Goal: Information Seeking & Learning: Learn about a topic

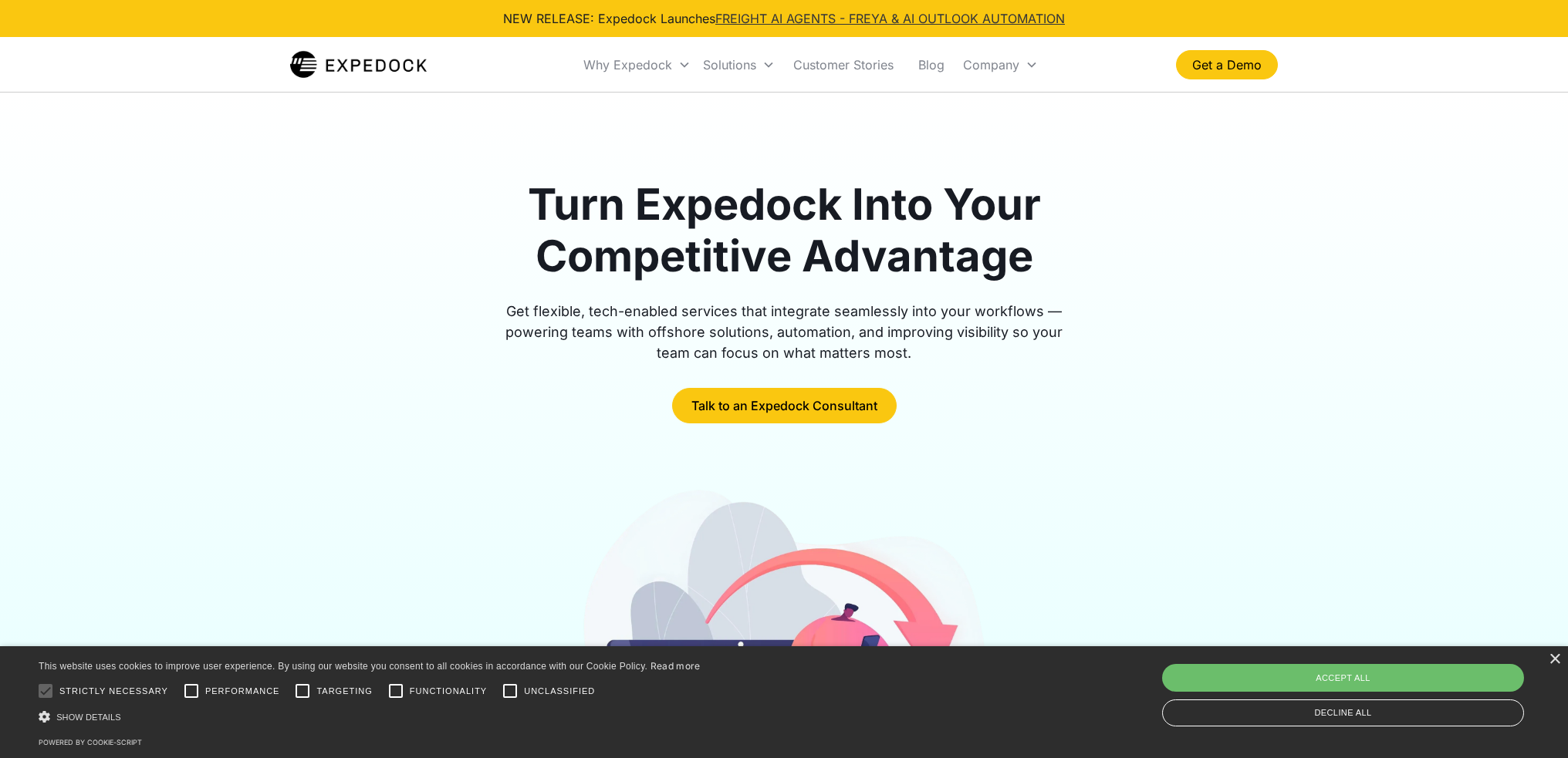
click at [871, 17] on link "FREIGHT AI AGENTS - FREYA & AI OUTLOOK AUTOMATION" at bounding box center [890, 18] width 350 height 16
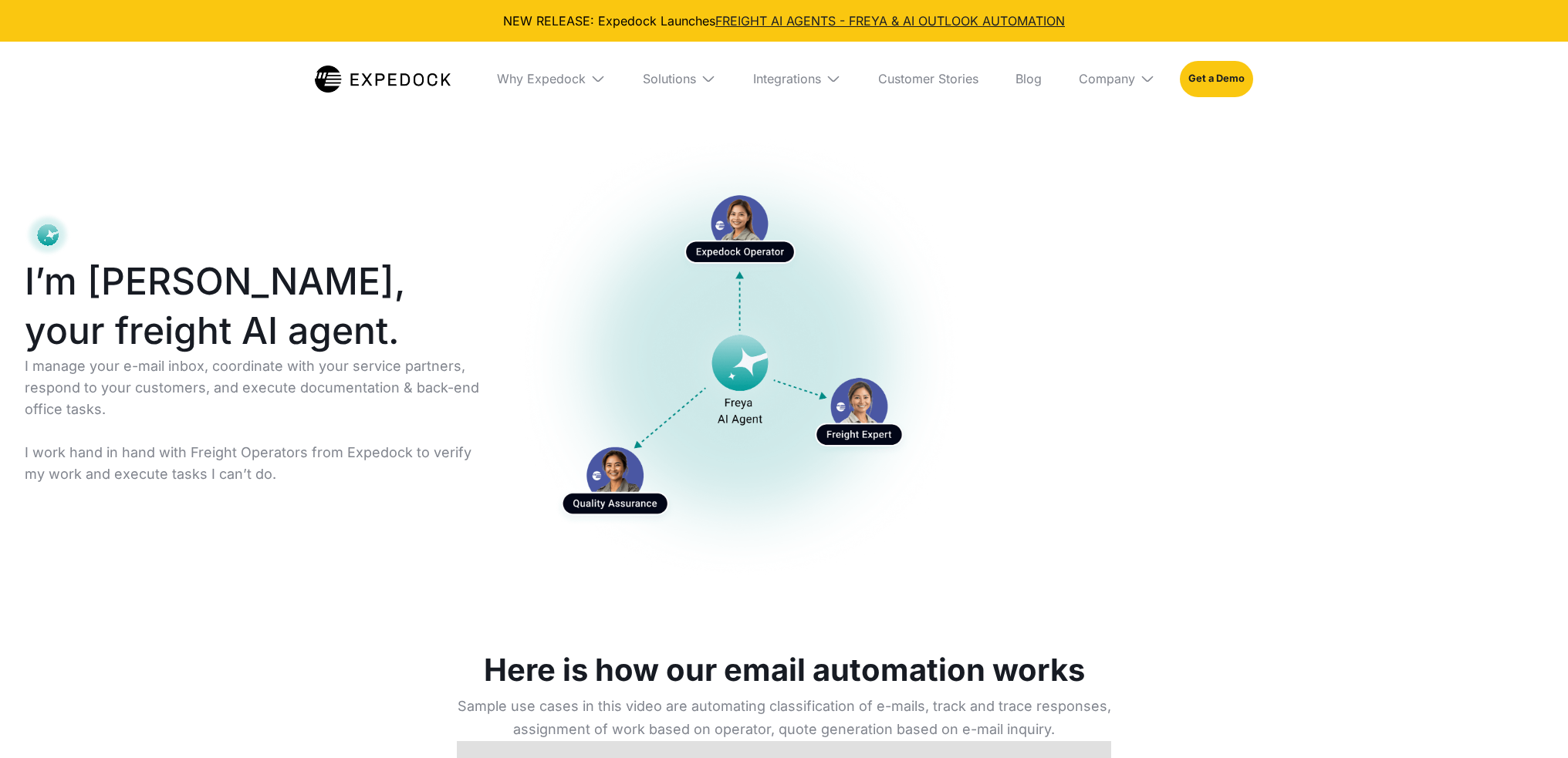
select select
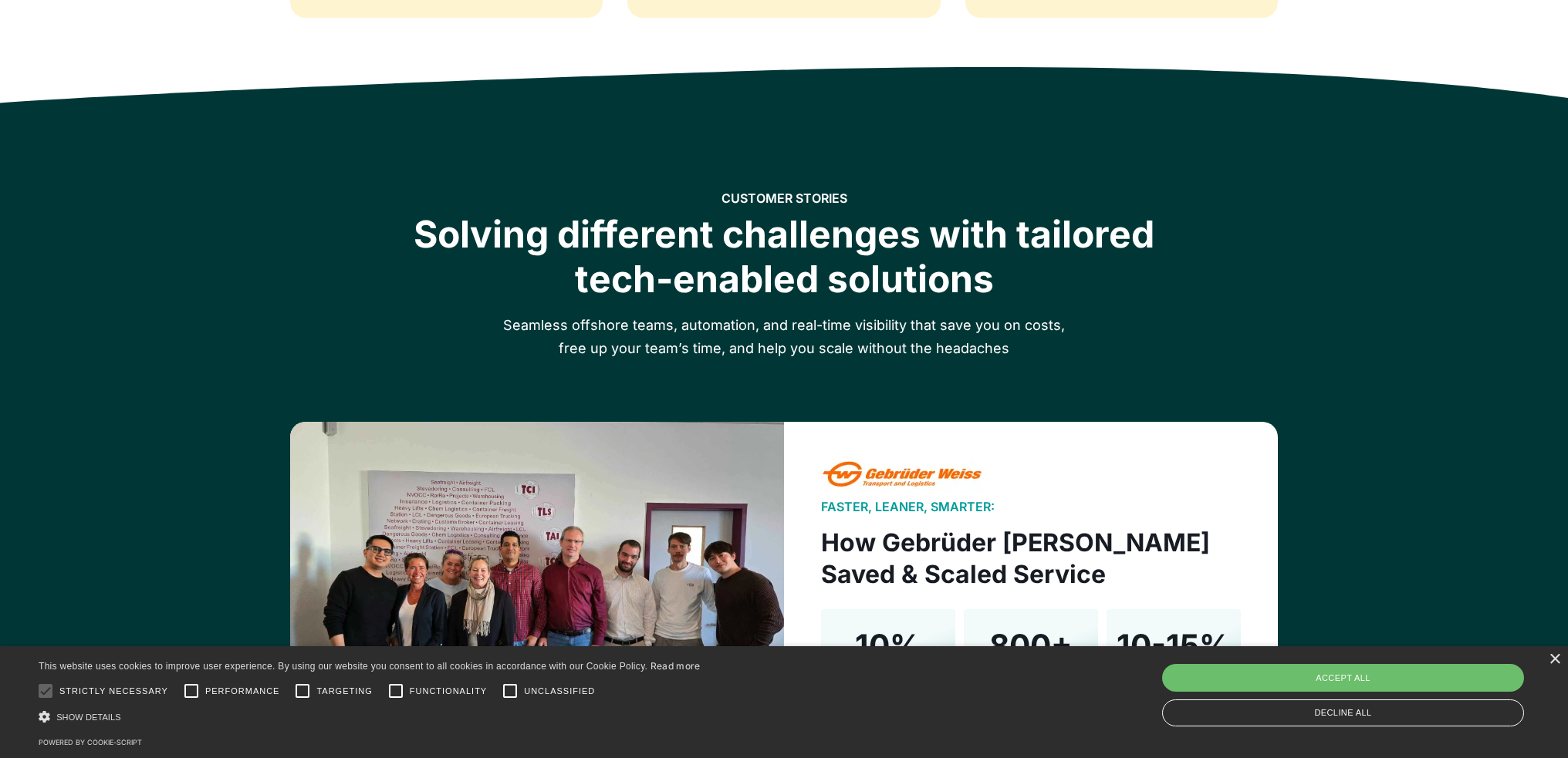
scroll to position [1697, 0]
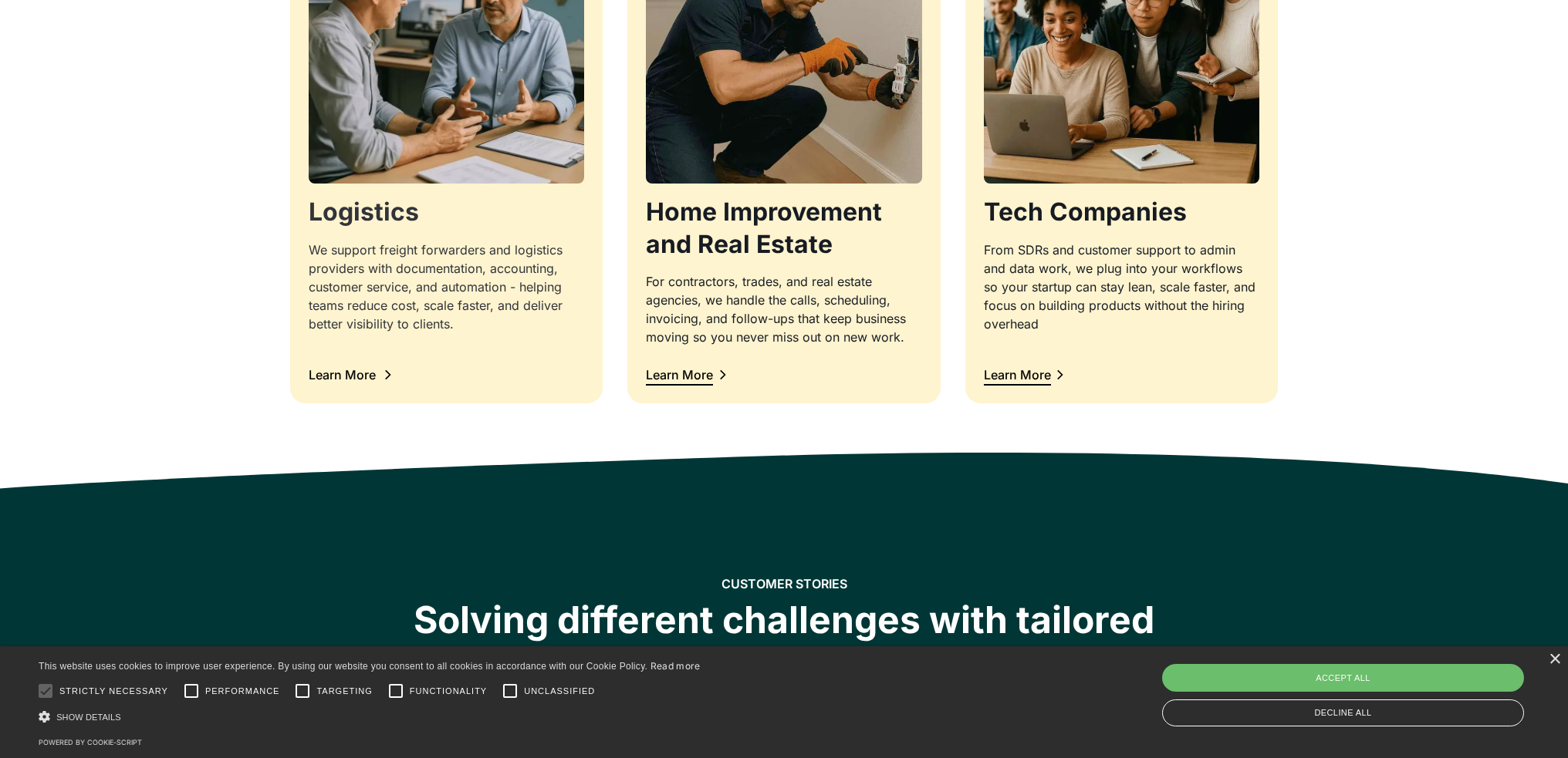
drag, startPoint x: 379, startPoint y: 219, endPoint x: 429, endPoint y: 228, distance: 50.8
click at [379, 218] on h3 "Logistics" at bounding box center [446, 212] width 275 height 32
